Goal: Task Accomplishment & Management: Manage account settings

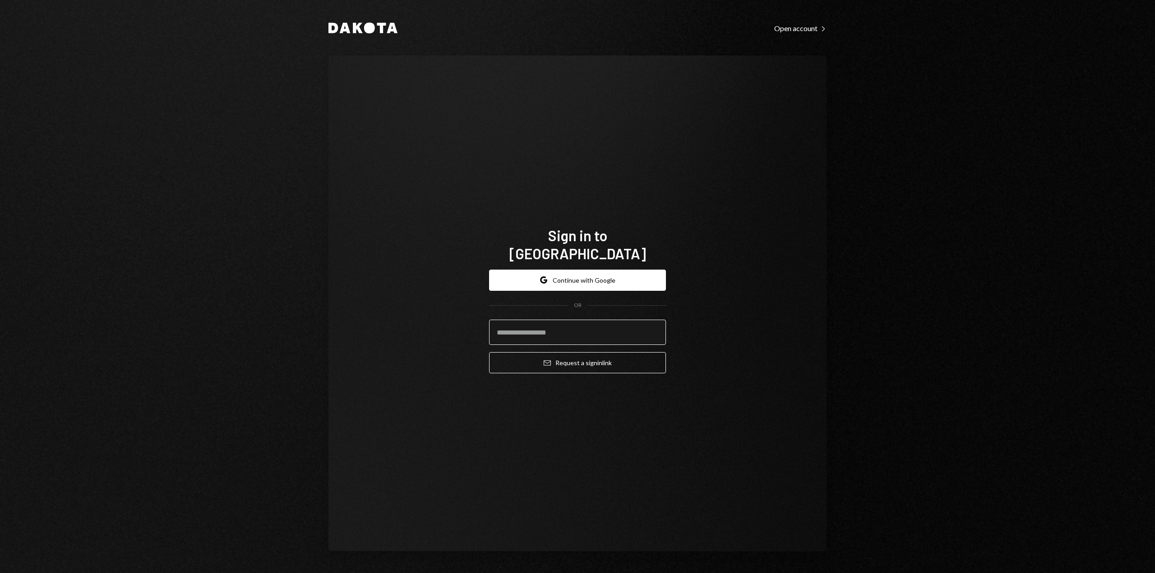
click at [560, 320] on input "email" at bounding box center [577, 332] width 177 height 25
type input "**********"
click at [569, 354] on button "Email Request a sign in link" at bounding box center [577, 362] width 177 height 21
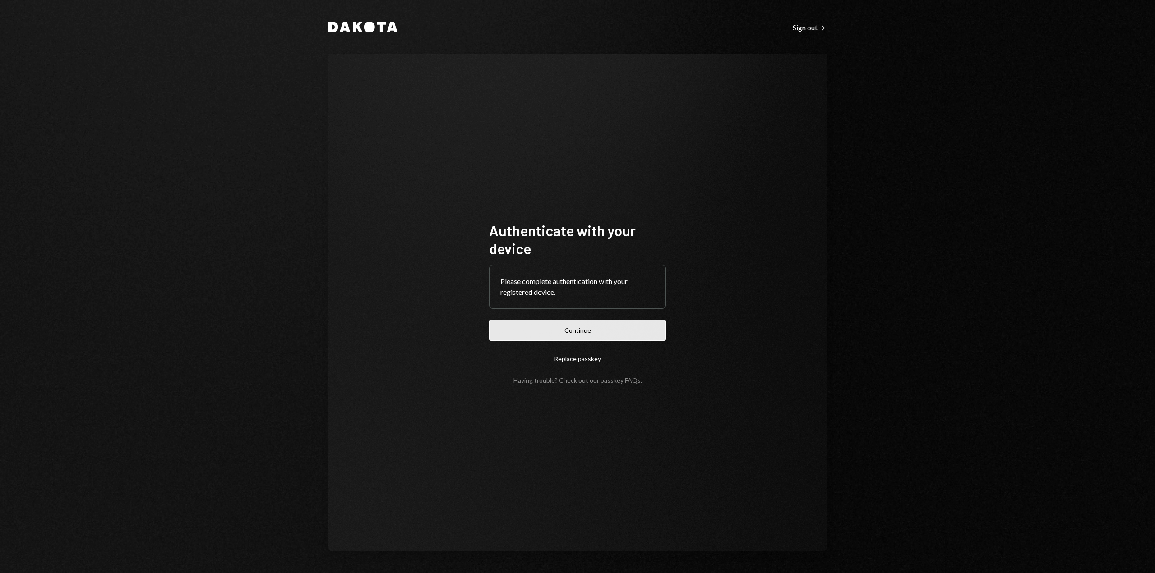
click at [598, 331] on button "Continue" at bounding box center [577, 330] width 177 height 21
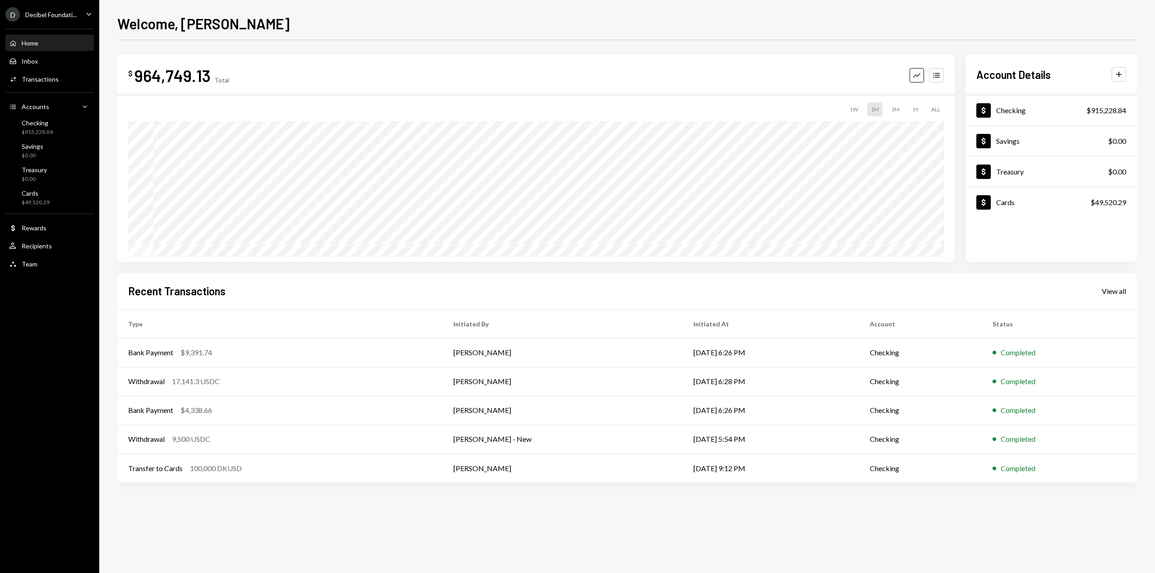
click at [94, 14] on div "D Decibel Foundati... Caret Down" at bounding box center [49, 14] width 99 height 14
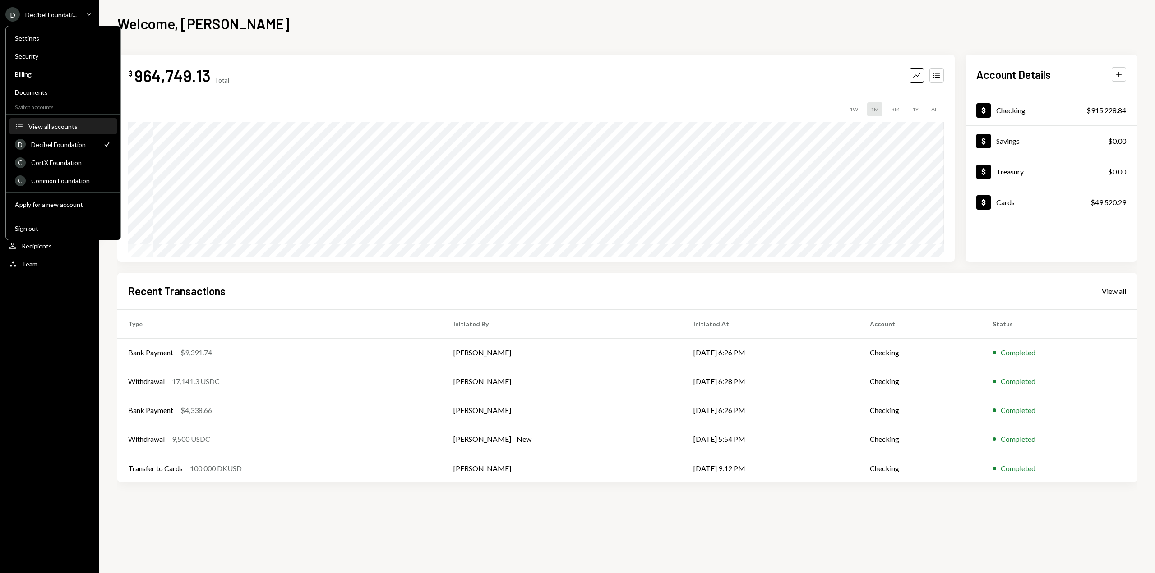
click at [63, 127] on div "View all accounts" at bounding box center [69, 127] width 83 height 8
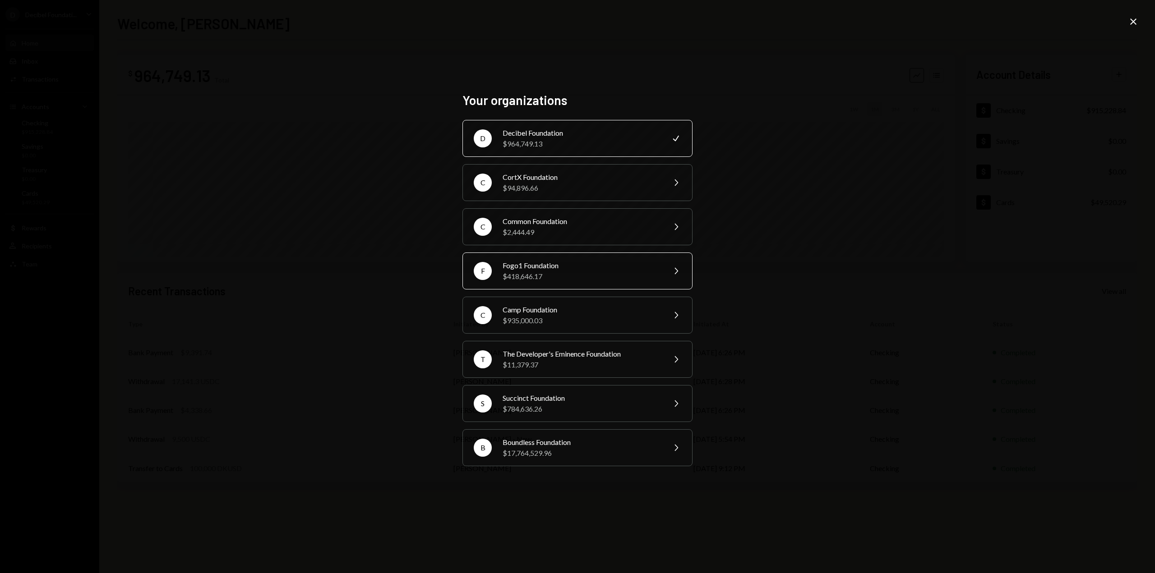
click at [525, 284] on div "F Fogo1 Foundation $418,646.17 Chevron Right" at bounding box center [577, 271] width 230 height 37
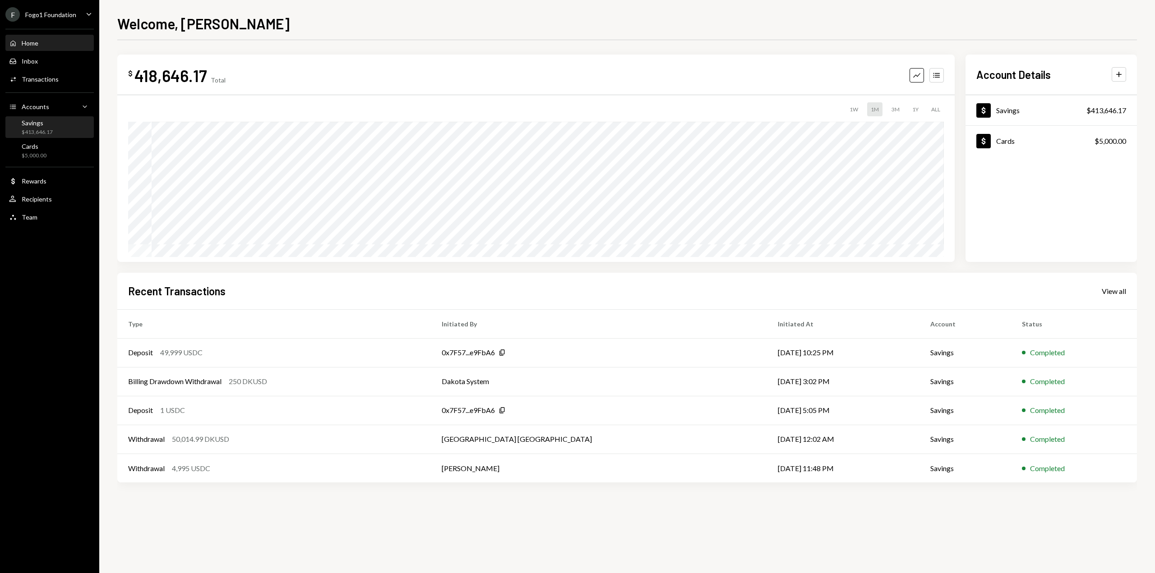
click at [54, 132] on div "Savings $413,646.17" at bounding box center [49, 127] width 81 height 17
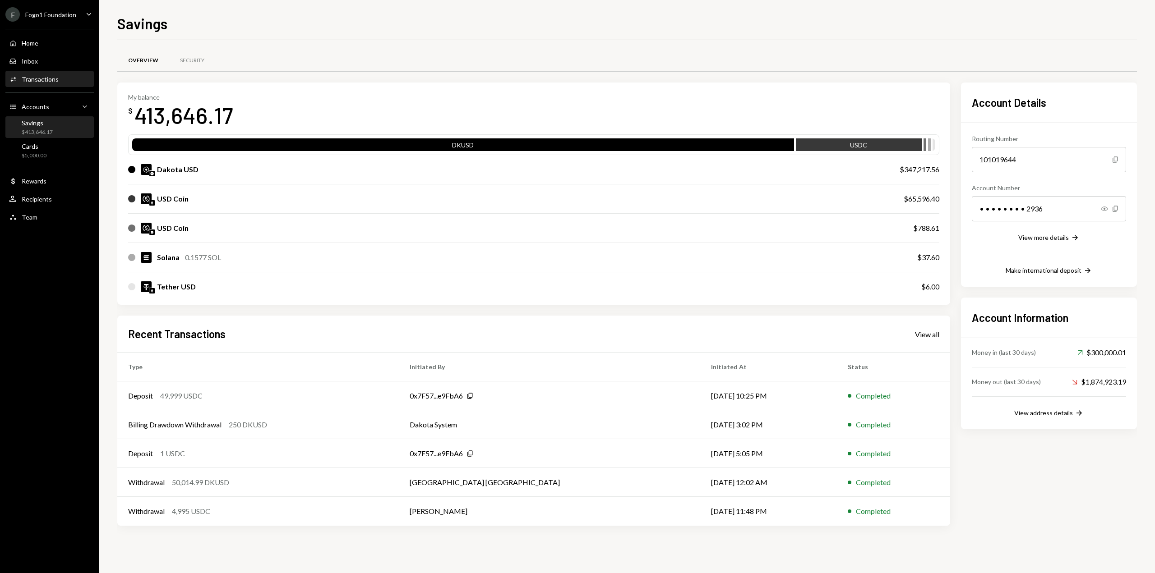
click at [51, 78] on div "Transactions" at bounding box center [40, 79] width 37 height 8
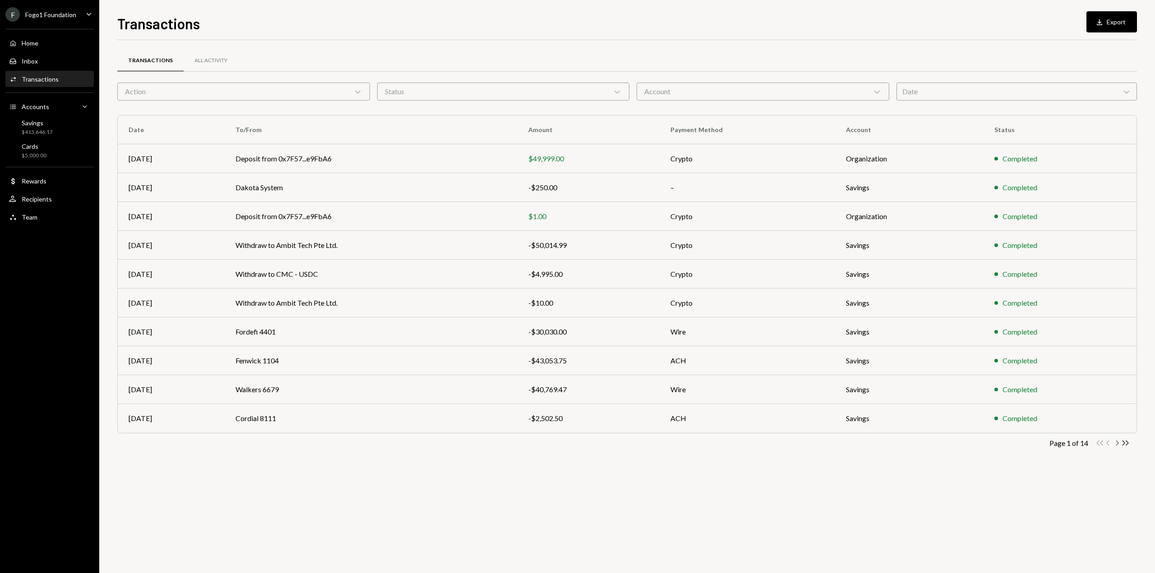
click at [1117, 441] on icon "button" at bounding box center [1117, 443] width 3 height 5
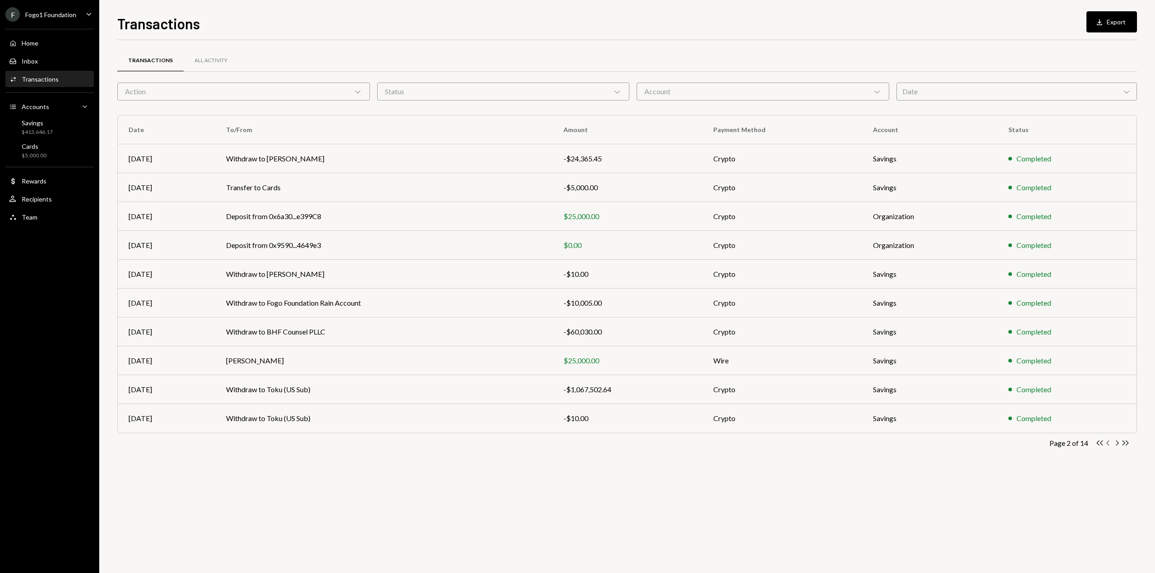
click at [1109, 442] on icon "Chevron Left" at bounding box center [1108, 443] width 9 height 9
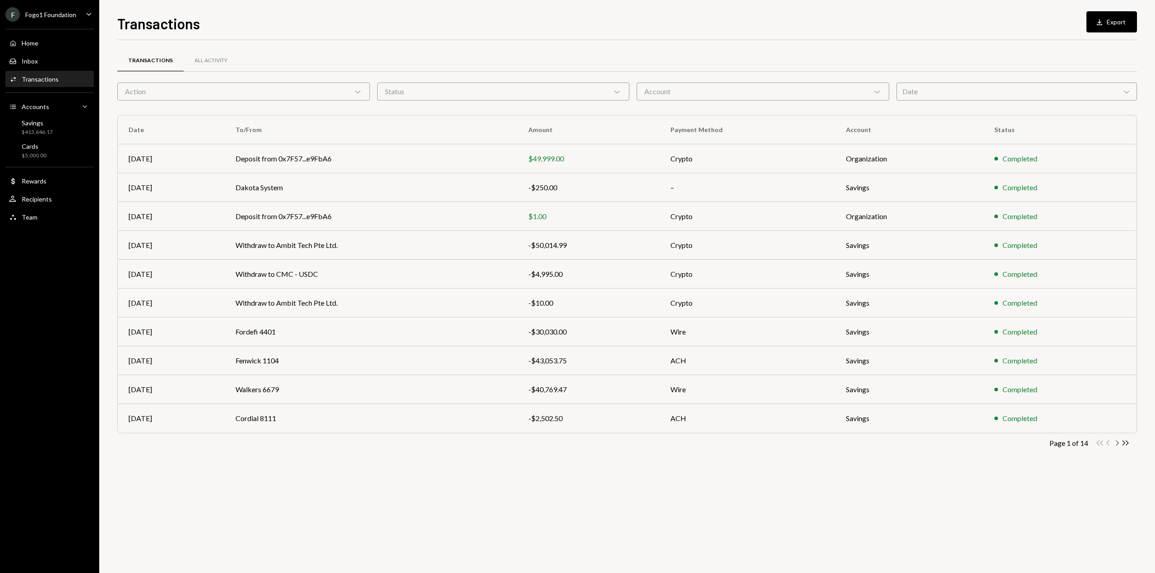
click at [1118, 444] on icon "Chevron Right" at bounding box center [1117, 443] width 9 height 9
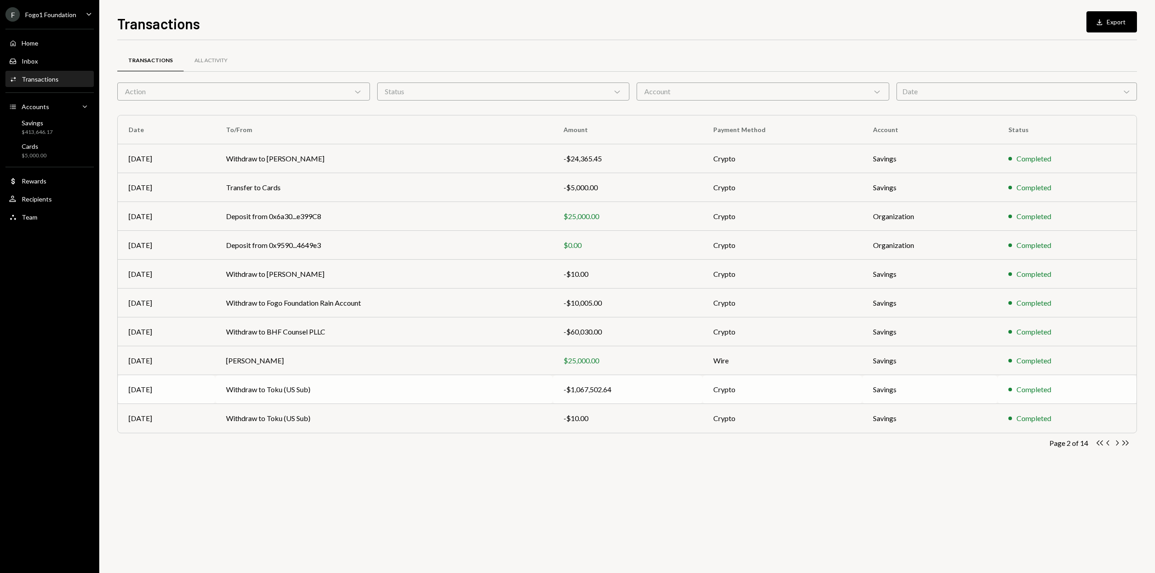
click at [612, 398] on td "-$1,067,502.64" at bounding box center [628, 389] width 150 height 29
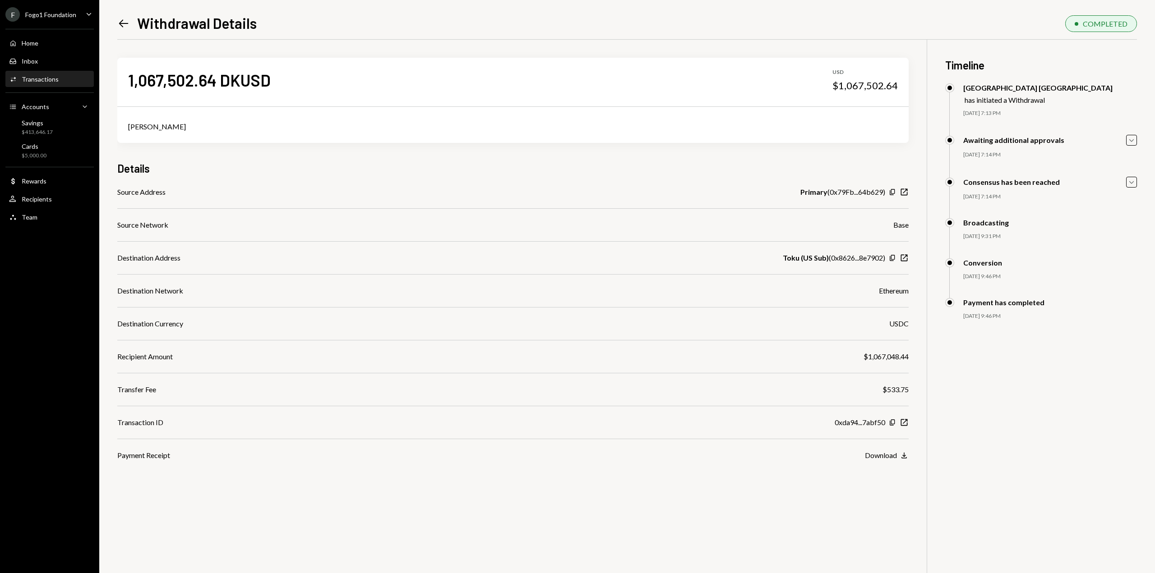
click at [56, 18] on div "Fogo1 Foundation" at bounding box center [50, 15] width 51 height 8
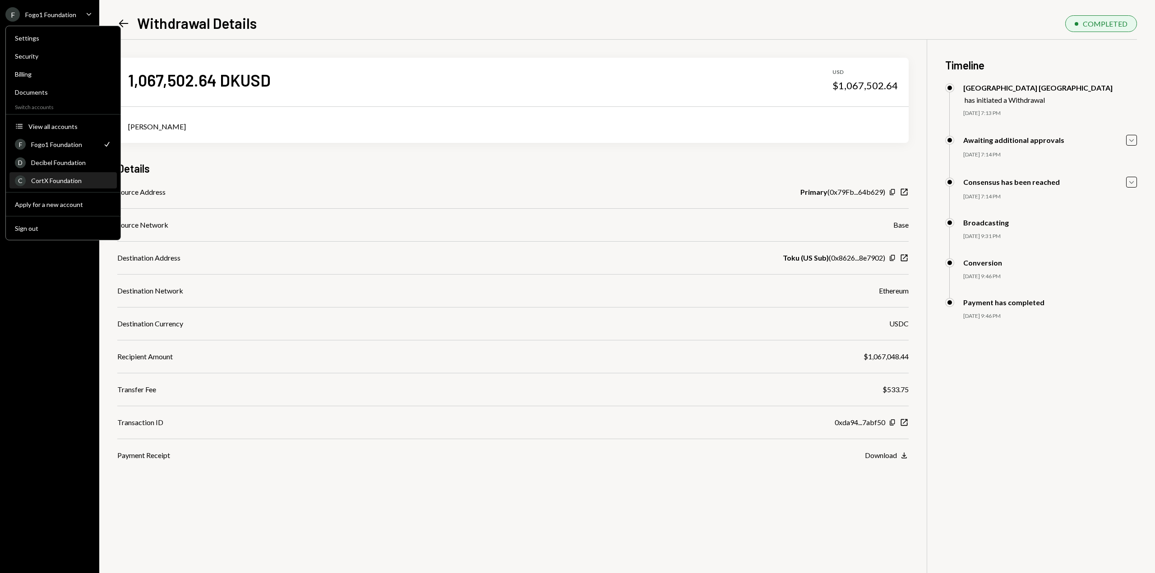
click at [53, 182] on div "CortX Foundation" at bounding box center [71, 181] width 80 height 8
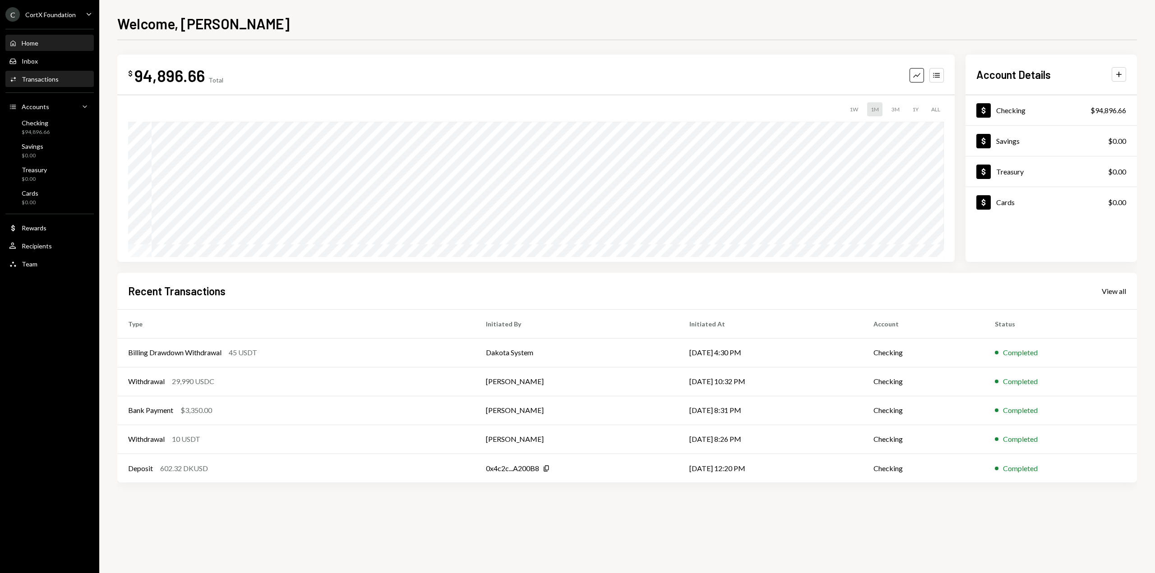
click at [46, 78] on div "Transactions" at bounding box center [40, 79] width 37 height 8
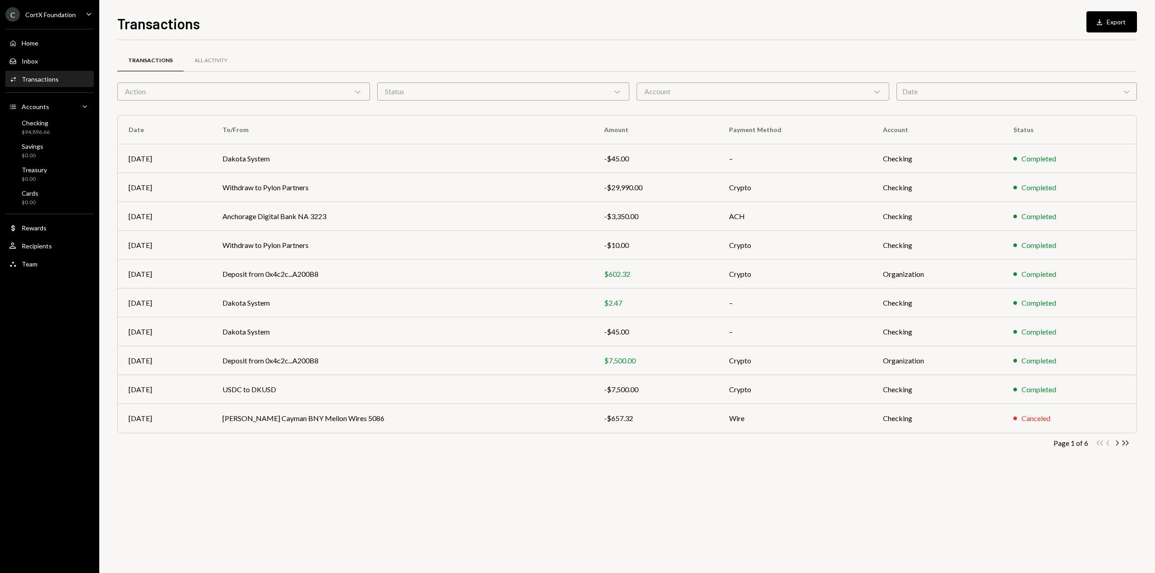
click at [52, 17] on div "CortX Foundation" at bounding box center [50, 15] width 51 height 8
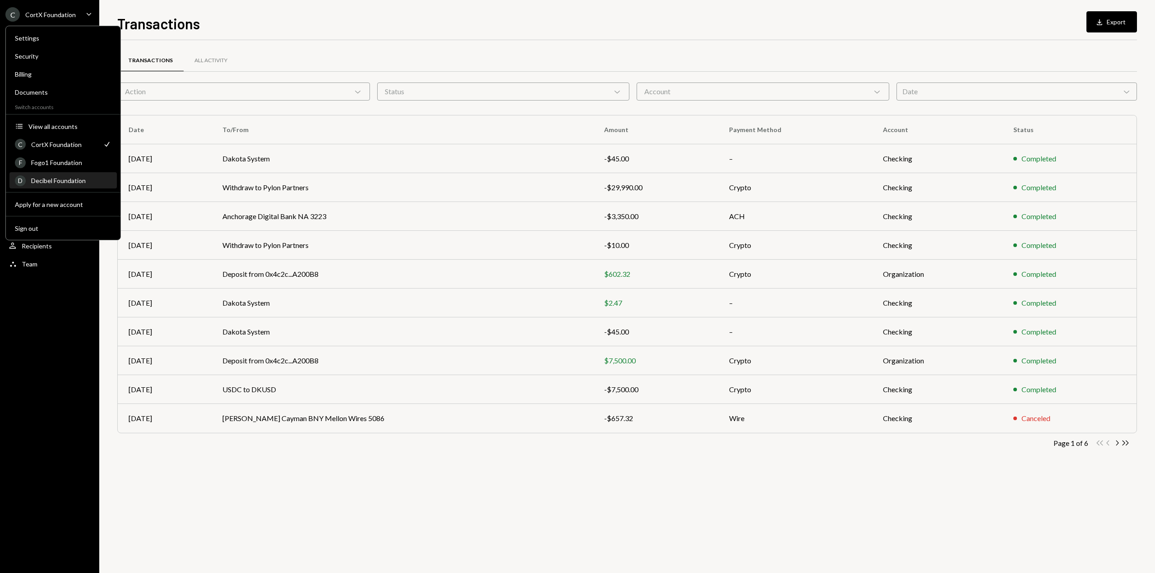
click at [80, 181] on div "Decibel Foundation" at bounding box center [71, 181] width 80 height 8
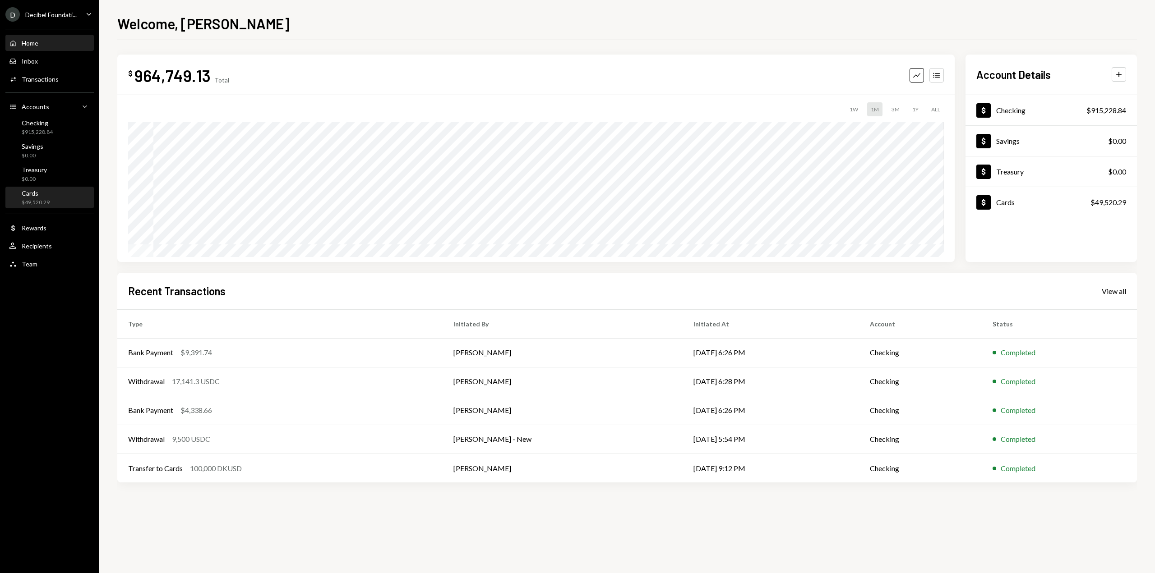
click at [61, 199] on div "Cards $49,520.29" at bounding box center [49, 197] width 81 height 17
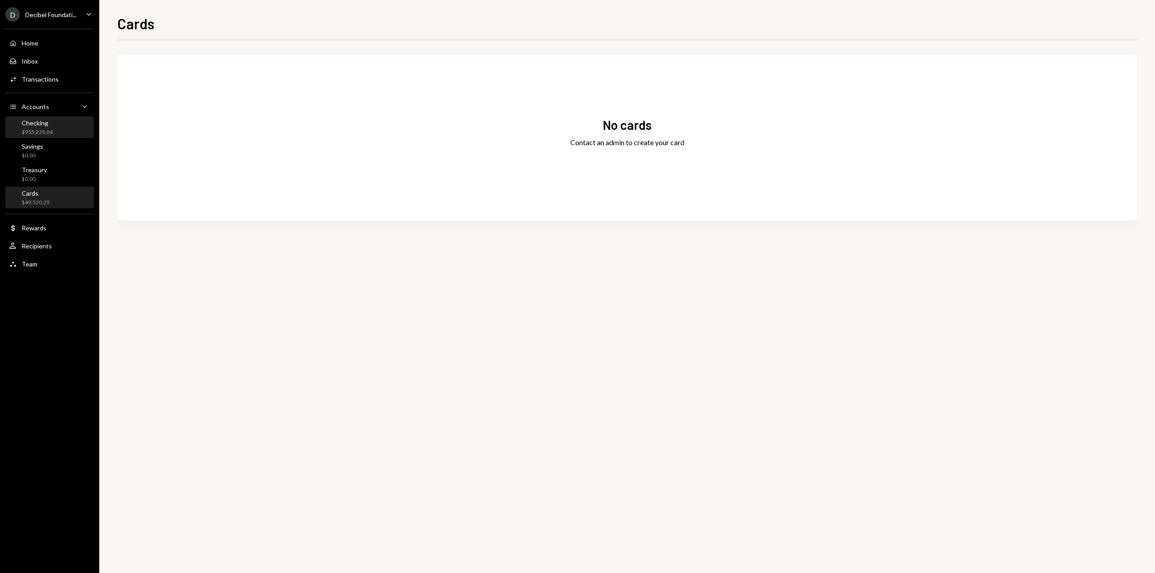
click at [54, 132] on div "Checking $915,228.84" at bounding box center [49, 127] width 81 height 17
